Goal: Transaction & Acquisition: Purchase product/service

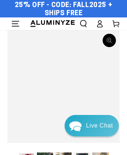
scroll to position [1311, 0]
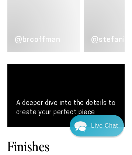
scroll to position [505, 0]
